Goal: Transaction & Acquisition: Book appointment/travel/reservation

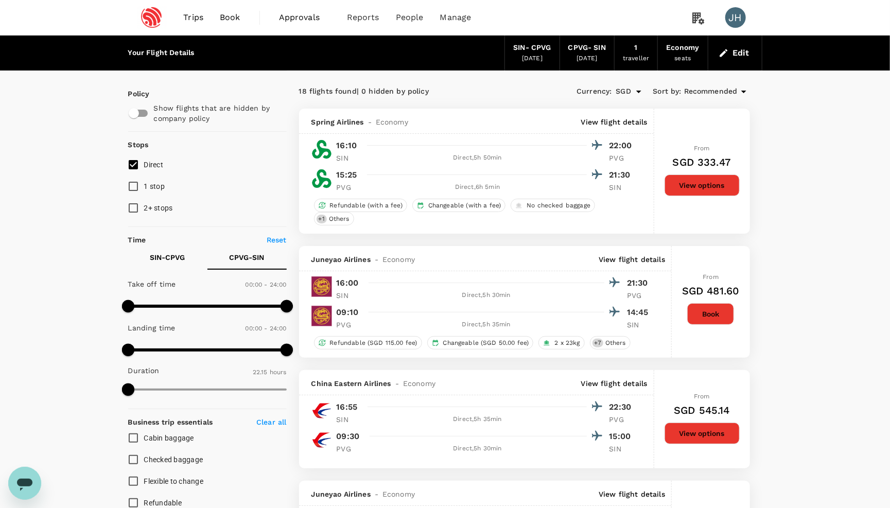
click at [745, 53] on button "Edit" at bounding box center [734, 53] width 37 height 16
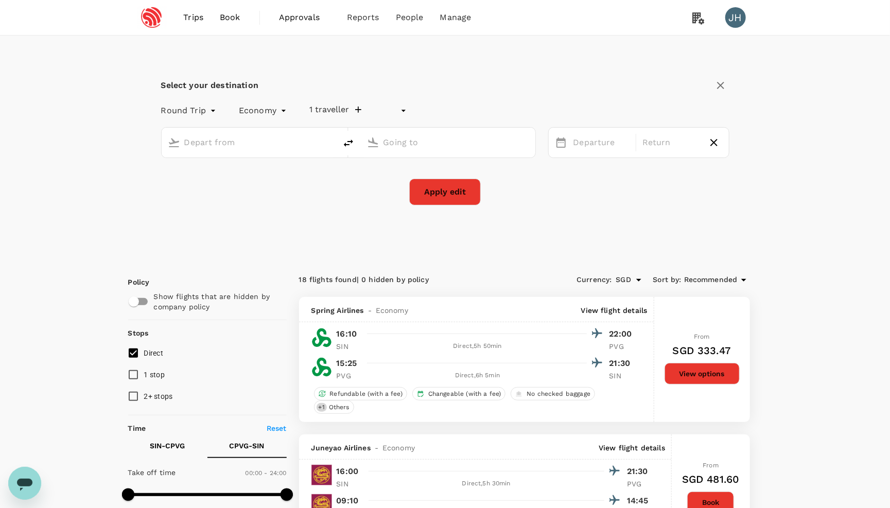
type input "undefined, undefined (any)"
type input "Singapore Changi (SIN)"
type input "[GEOGRAPHIC_DATA], [GEOGRAPHIC_DATA] (any)"
click at [598, 140] on div "[DATE]" at bounding box center [601, 143] width 65 height 20
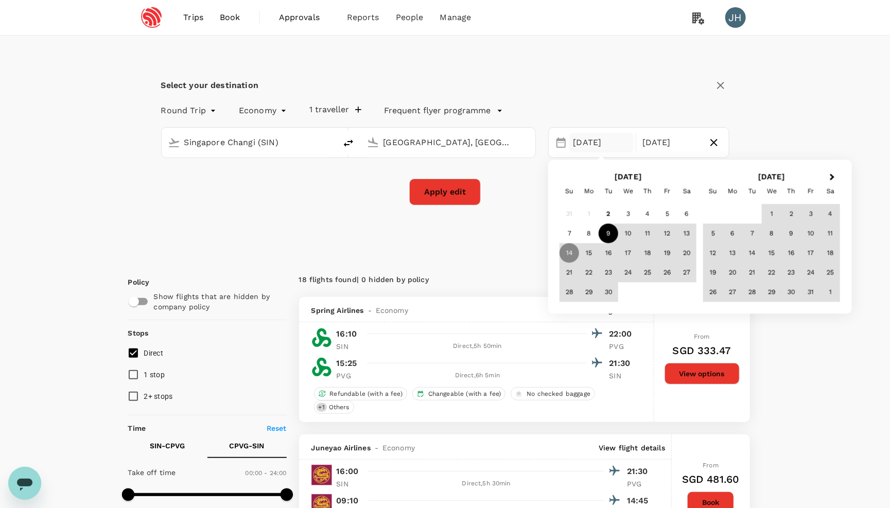
scroll to position [25, 0]
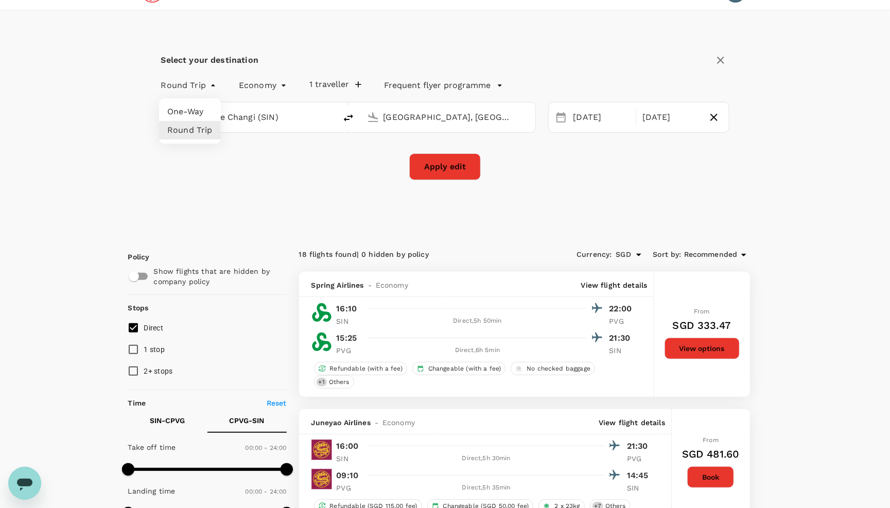
click at [190, 114] on li "One-Way" at bounding box center [190, 111] width 62 height 19
type input "oneway"
click at [327, 86] on button "1 traveller" at bounding box center [327, 84] width 52 height 10
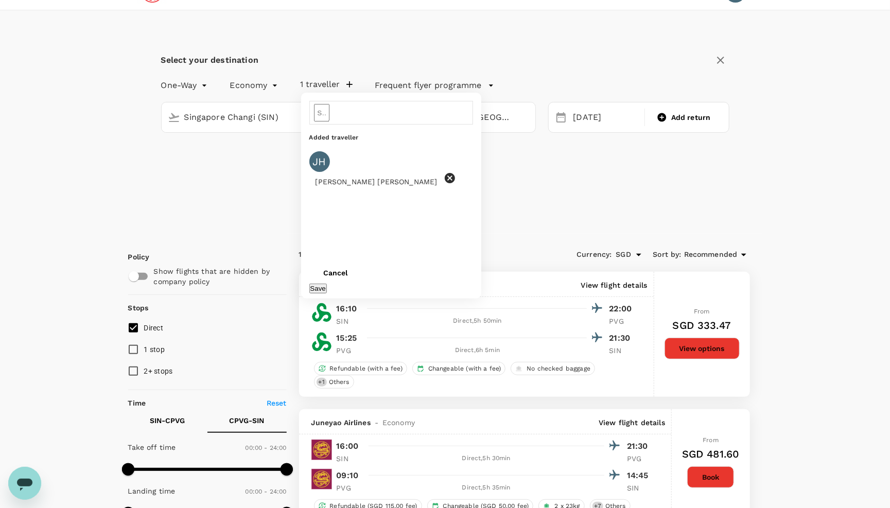
click at [445, 173] on icon at bounding box center [450, 178] width 10 height 10
click at [329, 115] on input "text" at bounding box center [321, 112] width 15 height 17
type input "y"
type input "cai"
